Goal: Check status: Check status

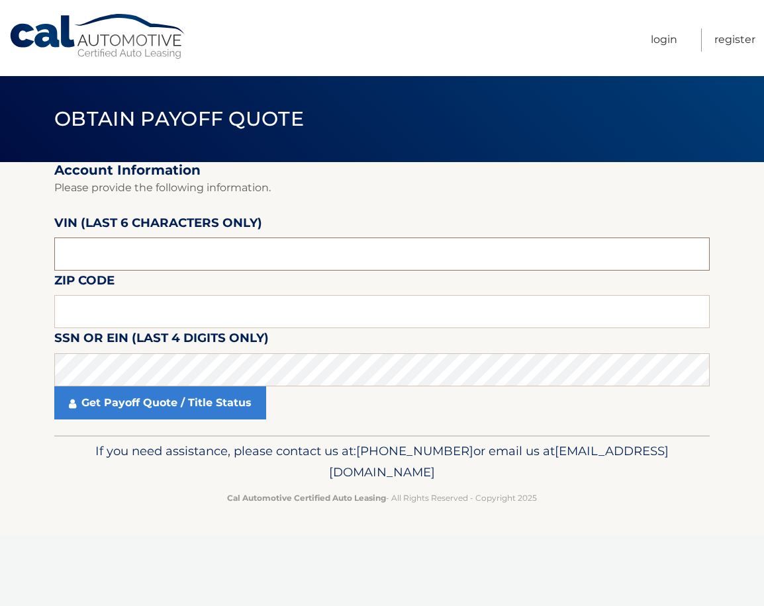
click at [123, 252] on input "text" at bounding box center [381, 254] width 655 height 33
type input "270813"
click at [116, 319] on input "text" at bounding box center [381, 311] width 655 height 33
click at [121, 301] on input "text" at bounding box center [381, 311] width 655 height 33
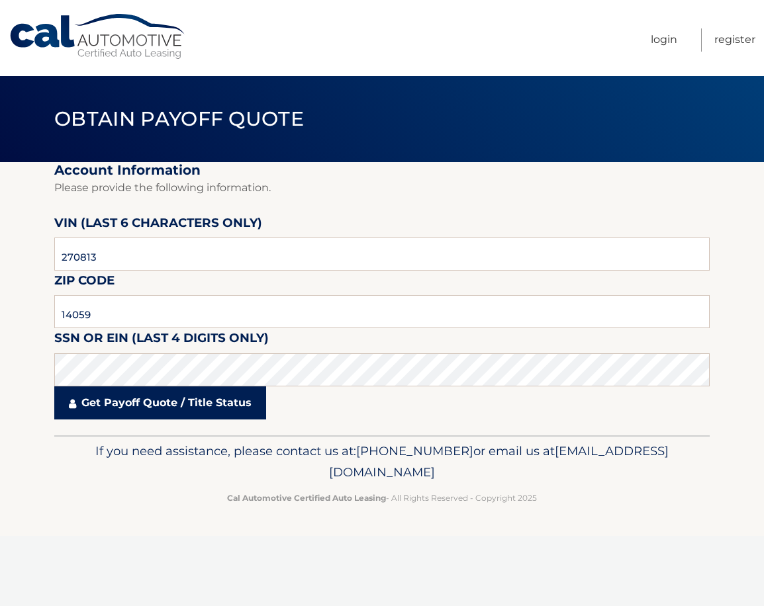
click at [126, 409] on link "Get Payoff Quote / Title Status" at bounding box center [160, 402] width 212 height 33
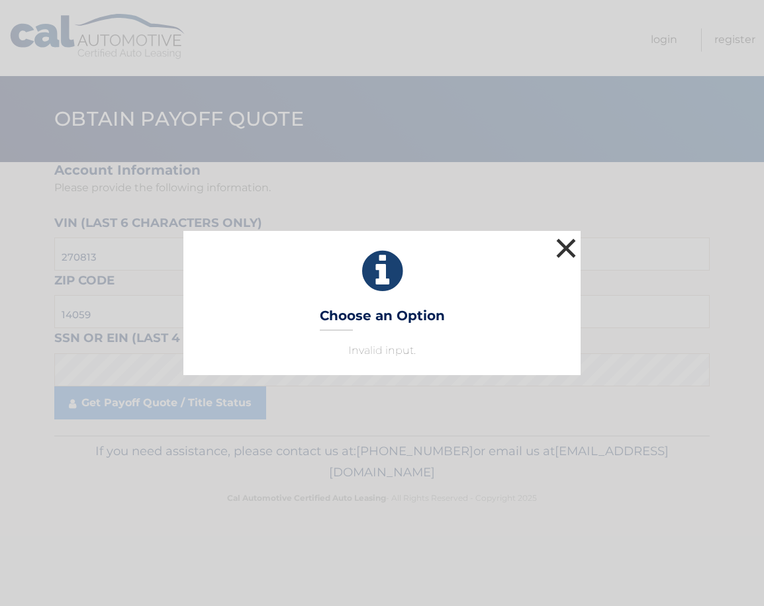
click at [562, 242] on button "×" at bounding box center [566, 248] width 26 height 26
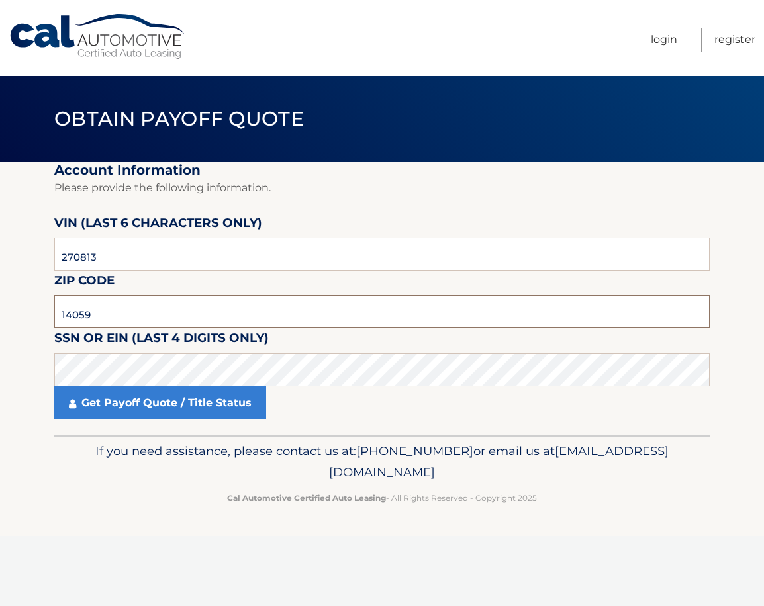
click at [139, 316] on input "14059" at bounding box center [381, 311] width 655 height 33
click at [139, 318] on input "14059" at bounding box center [381, 311] width 655 height 33
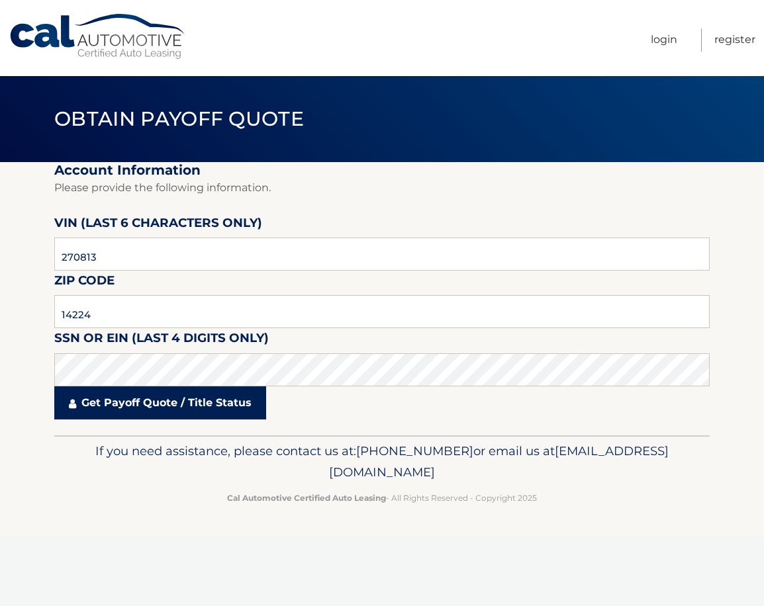
click at [124, 401] on link "Get Payoff Quote / Title Status" at bounding box center [160, 402] width 212 height 33
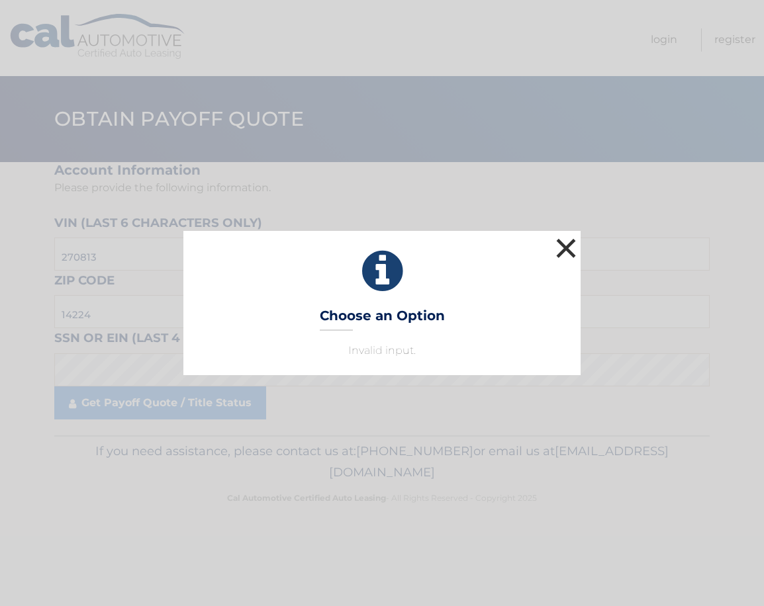
click at [572, 248] on button "×" at bounding box center [566, 248] width 26 height 26
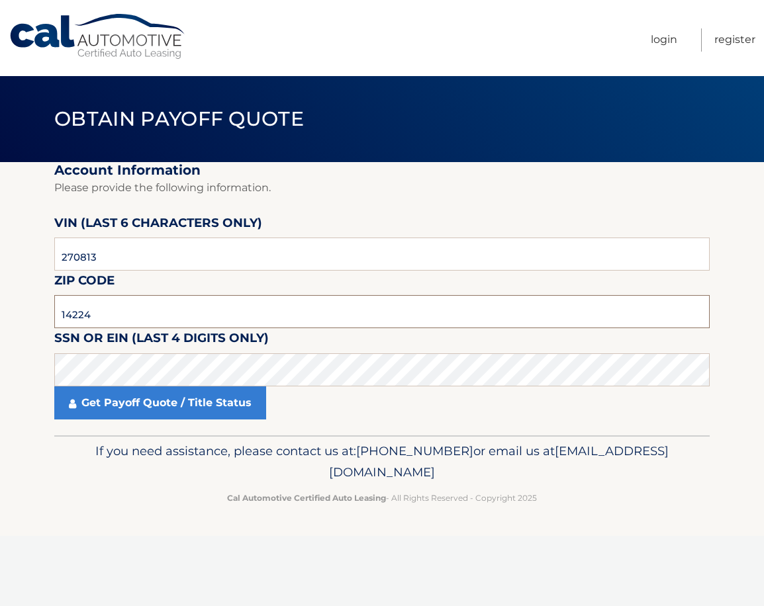
click at [150, 323] on input "14224" at bounding box center [381, 311] width 655 height 33
type input "4"
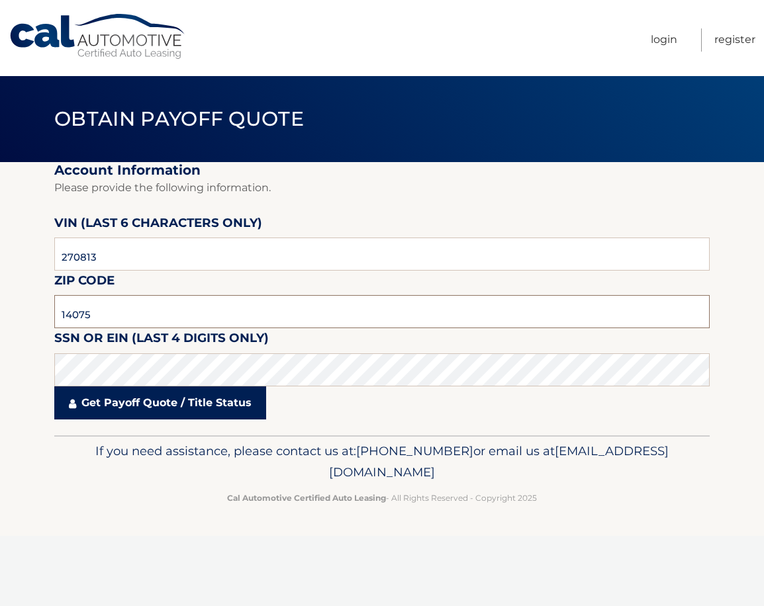
type input "14075"
click at [146, 400] on link "Get Payoff Quote / Title Status" at bounding box center [160, 402] width 212 height 33
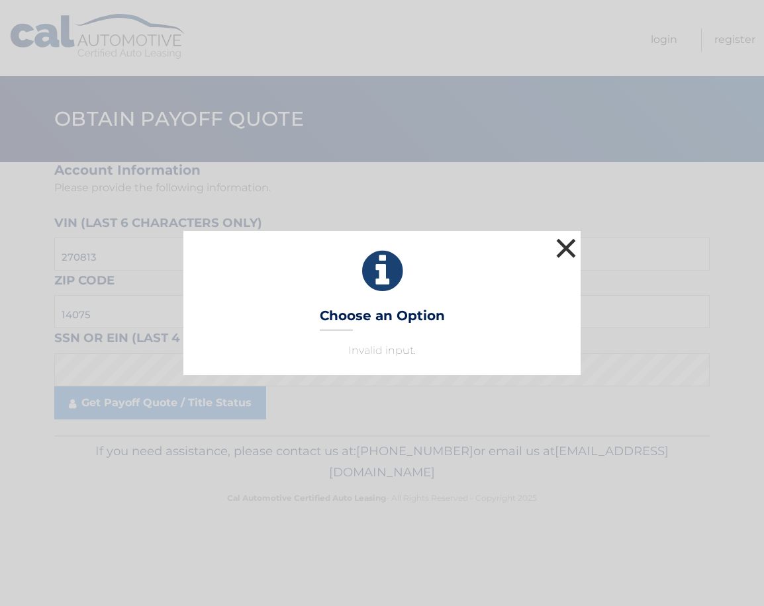
click at [574, 247] on button "×" at bounding box center [566, 248] width 26 height 26
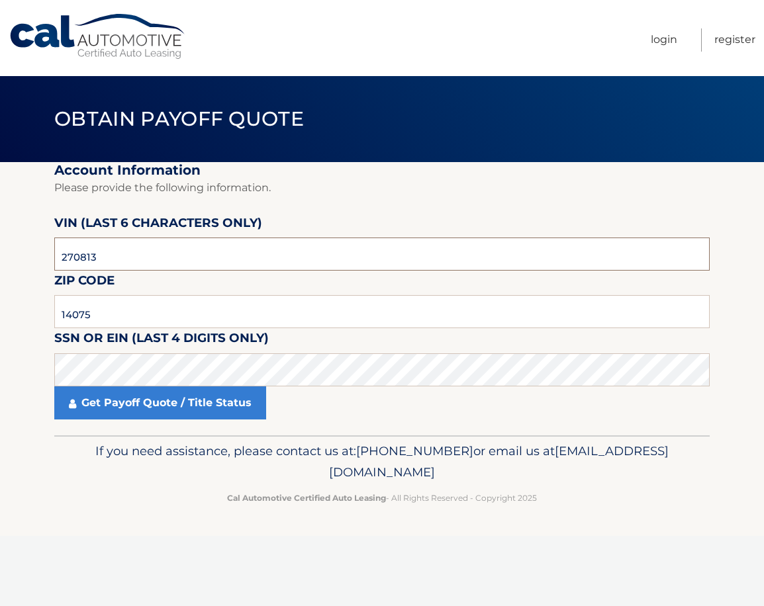
click at [112, 250] on input "270813" at bounding box center [381, 254] width 655 height 33
click at [174, 267] on input "text" at bounding box center [381, 254] width 655 height 33
click at [91, 312] on input "14075" at bounding box center [381, 311] width 655 height 33
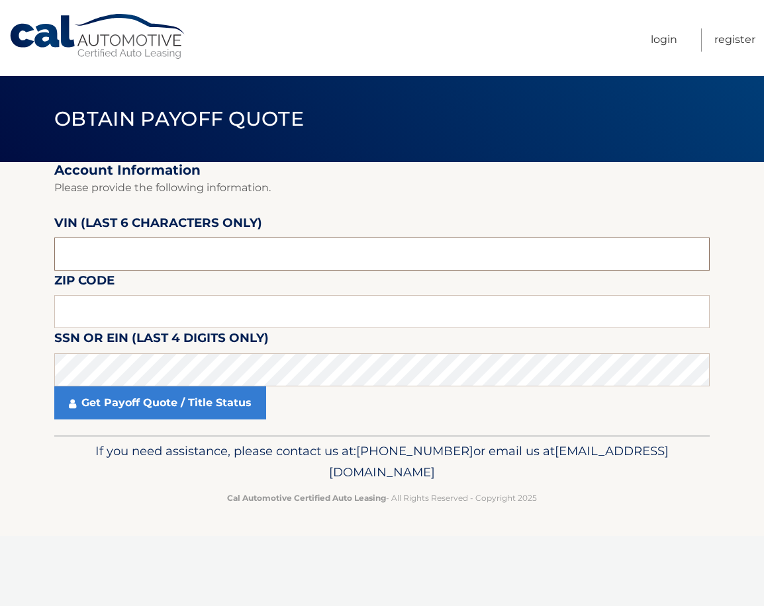
click at [140, 257] on input "text" at bounding box center [381, 254] width 655 height 33
type input "223981"
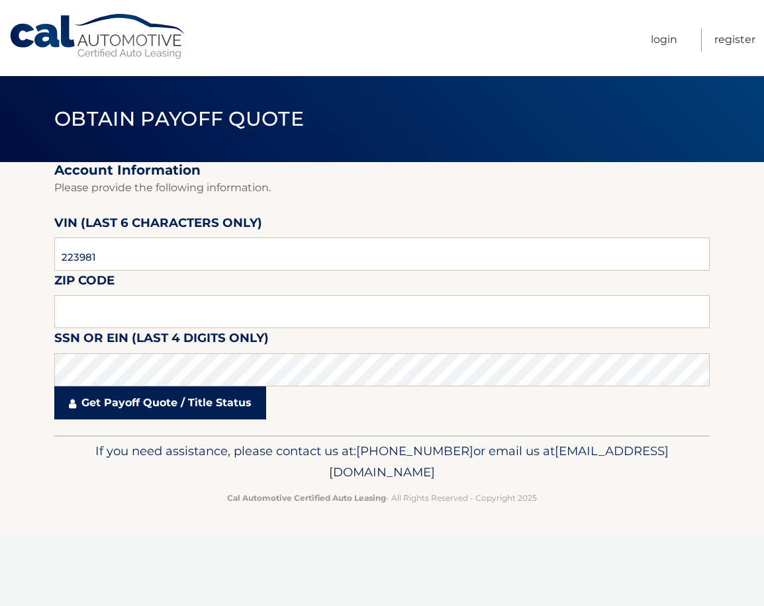
click at [115, 412] on link "Get Payoff Quote / Title Status" at bounding box center [160, 402] width 212 height 33
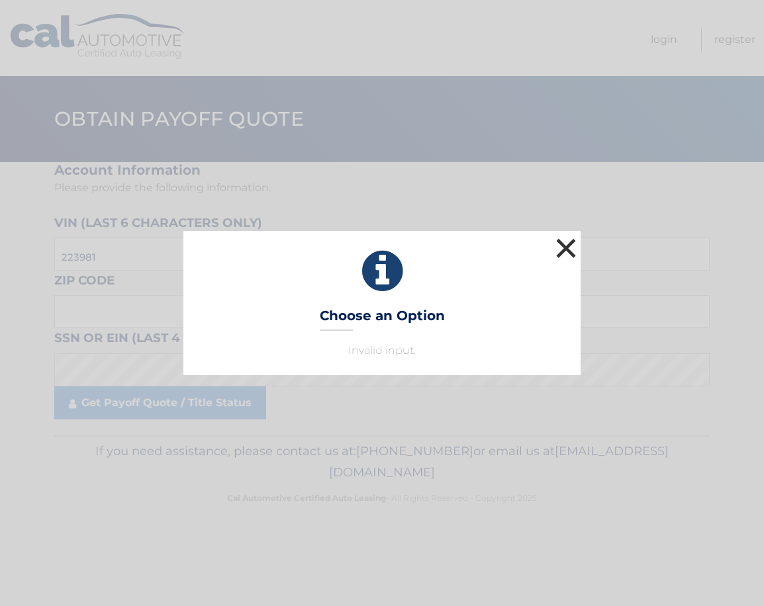
click at [554, 247] on button "×" at bounding box center [566, 248] width 26 height 26
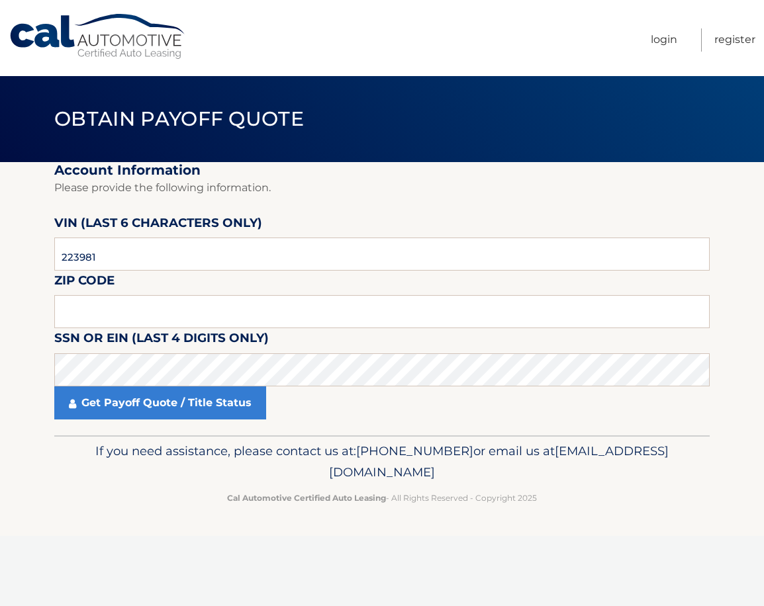
click at [95, 489] on div "If you need assistance, please contact us at: [PHONE_NUMBER] or email us at [EM…" at bounding box center [381, 472] width 655 height 74
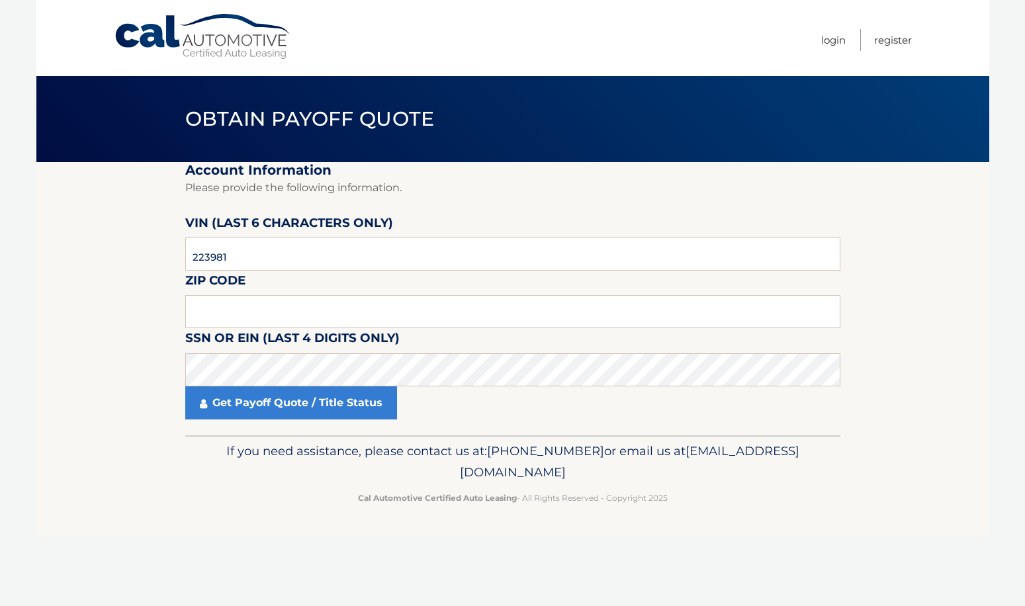
click at [263, 510] on footer "If you need assistance, please contact us at: [PHONE_NUMBER] or email us at [EM…" at bounding box center [512, 485] width 953 height 101
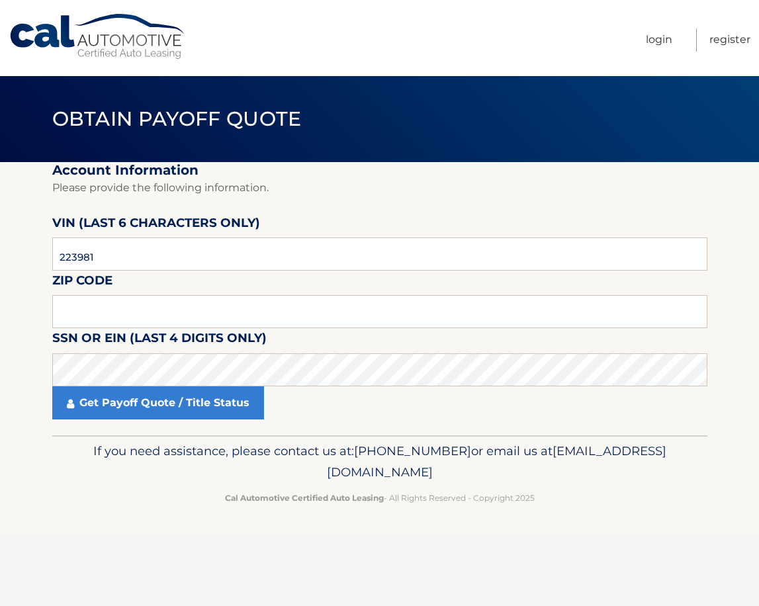
click at [85, 29] on link "Cal Automotive" at bounding box center [98, 36] width 179 height 47
